Goal: Task Accomplishment & Management: Manage account settings

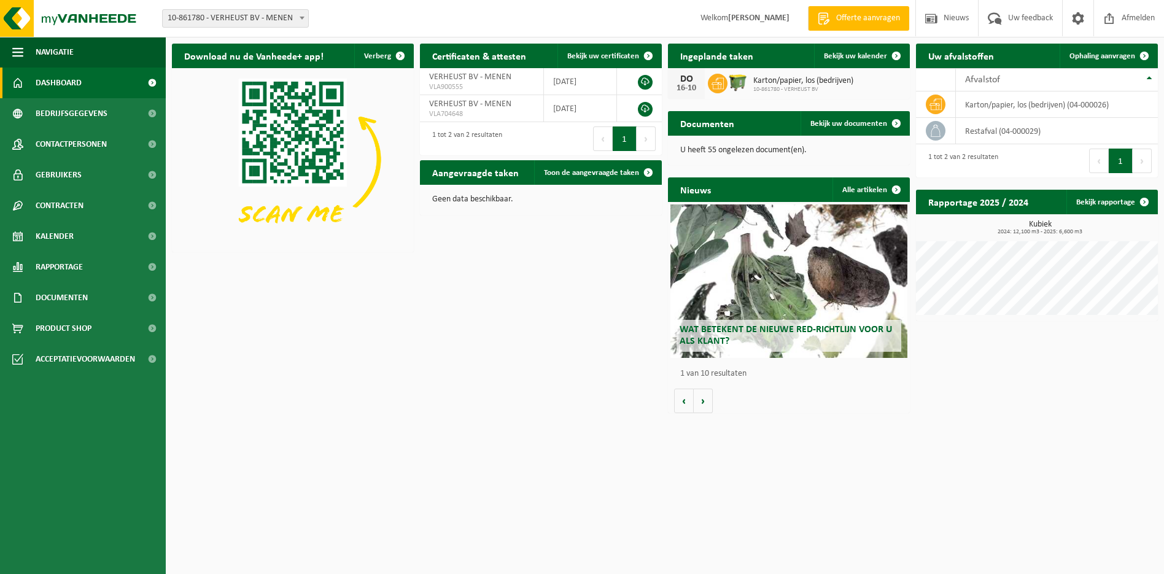
click at [848, 95] on div "[DATE] Karton/papier, los (bedrijven) 10-861780 - VERHEUST BV" at bounding box center [789, 83] width 242 height 31
click at [718, 85] on icon at bounding box center [717, 83] width 12 height 11
click at [864, 55] on span "Bekijk uw kalender" at bounding box center [855, 56] width 63 height 8
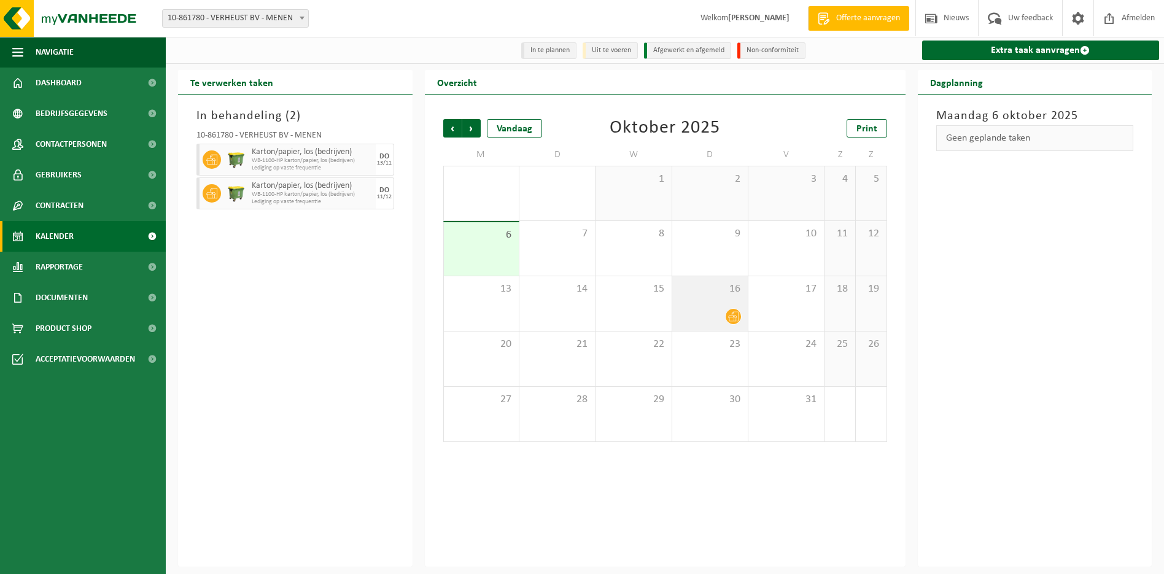
click at [706, 303] on div "16" at bounding box center [710, 303] width 76 height 55
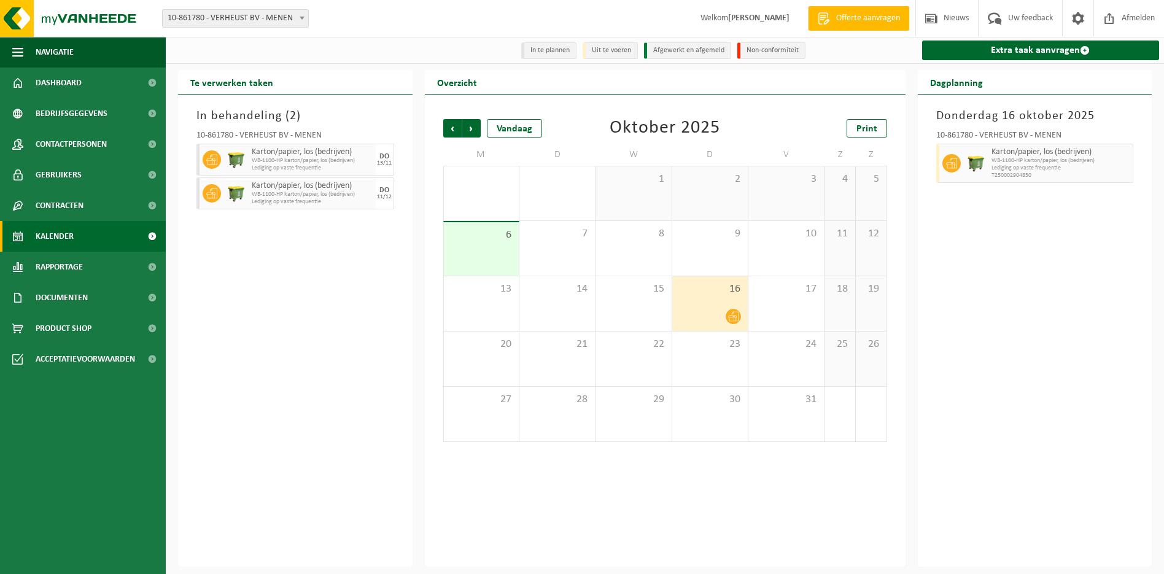
click at [718, 307] on div "16" at bounding box center [710, 303] width 76 height 55
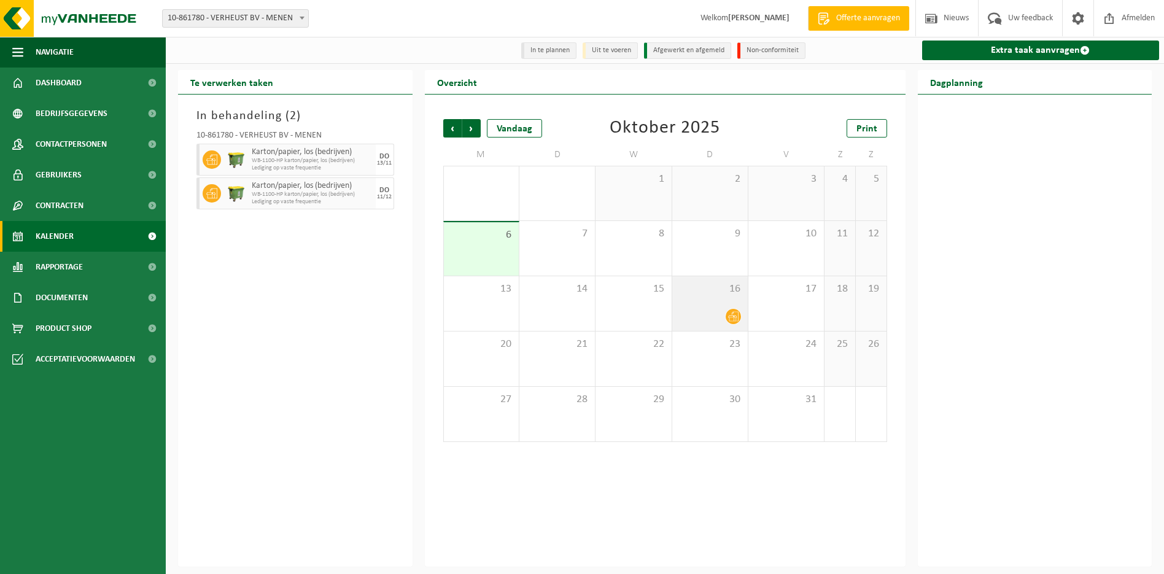
click at [732, 318] on icon at bounding box center [733, 317] width 10 height 10
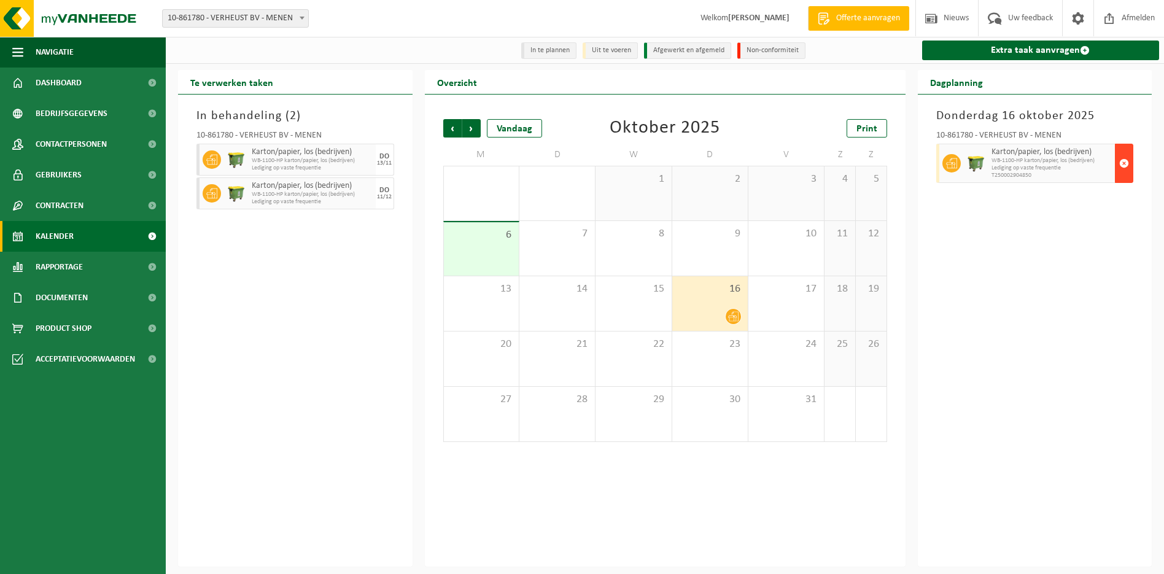
click at [1123, 161] on span "button" at bounding box center [1124, 163] width 10 height 25
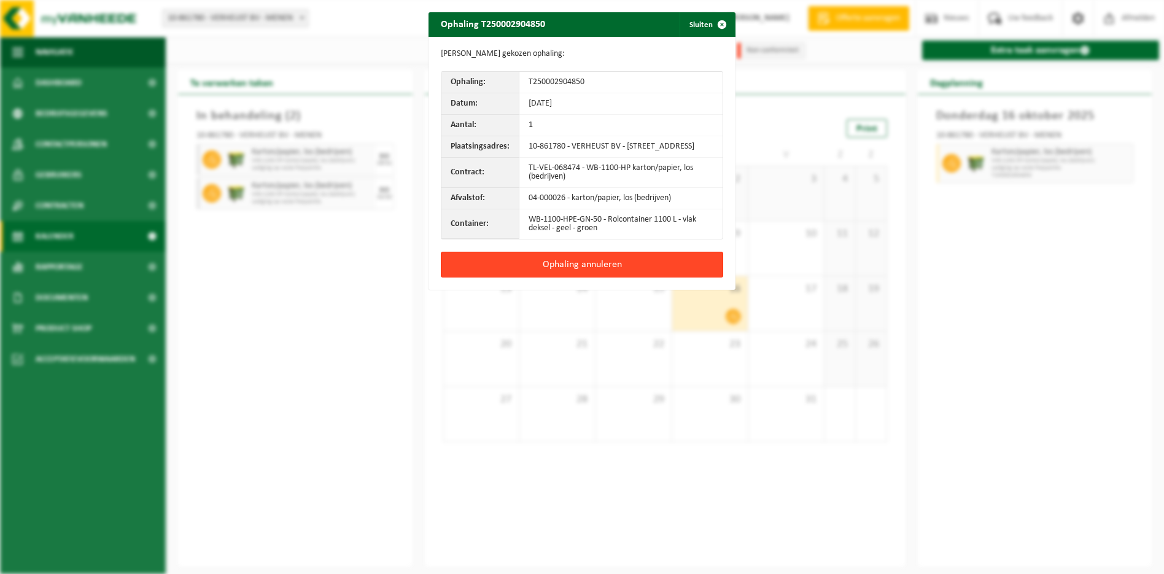
click at [632, 273] on button "Ophaling annuleren" at bounding box center [582, 265] width 282 height 26
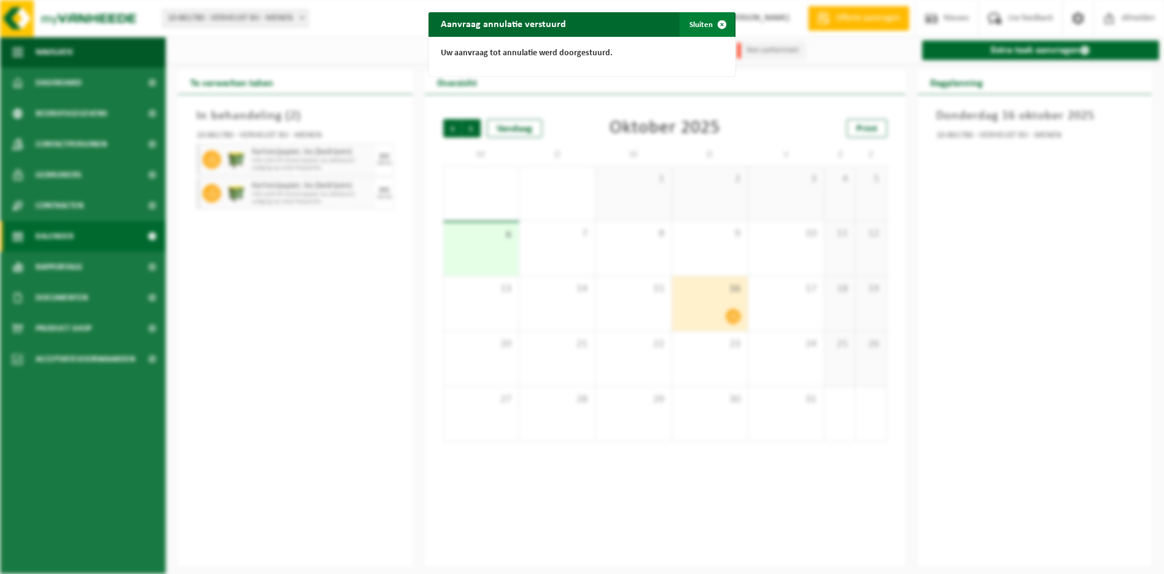
click at [691, 22] on button "Sluiten" at bounding box center [707, 24] width 55 height 25
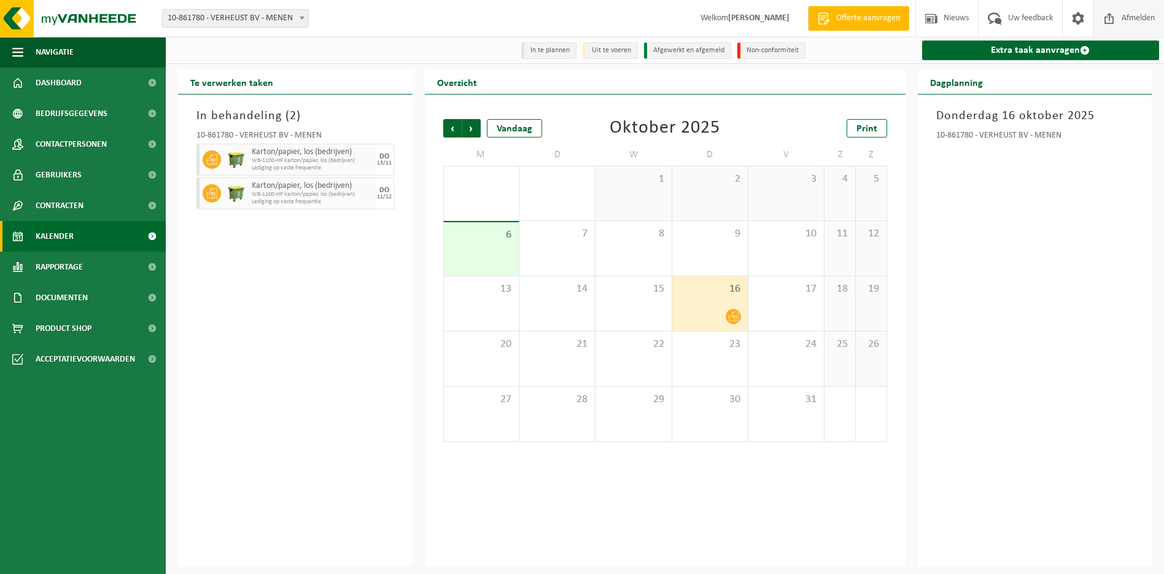
click at [1138, 17] on span "Afmelden" at bounding box center [1137, 18] width 39 height 36
